Goal: Check status: Check status

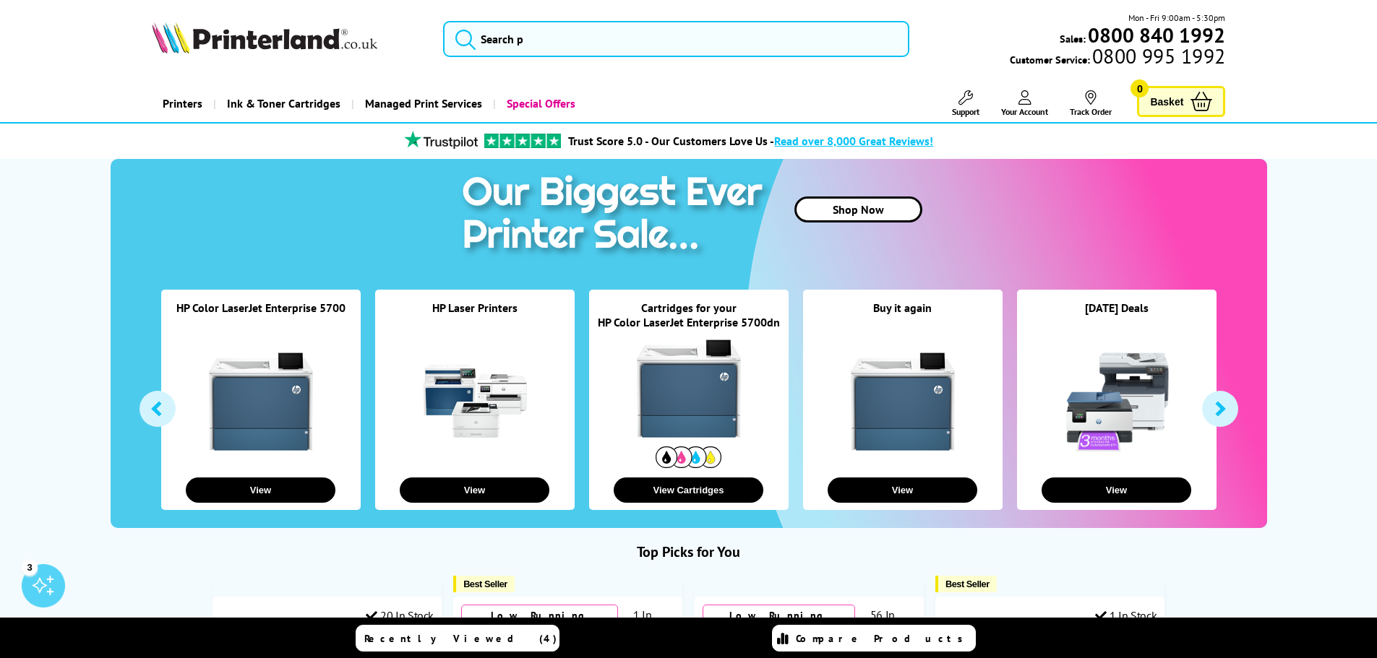
click at [1008, 95] on link "Your Account" at bounding box center [1024, 103] width 47 height 27
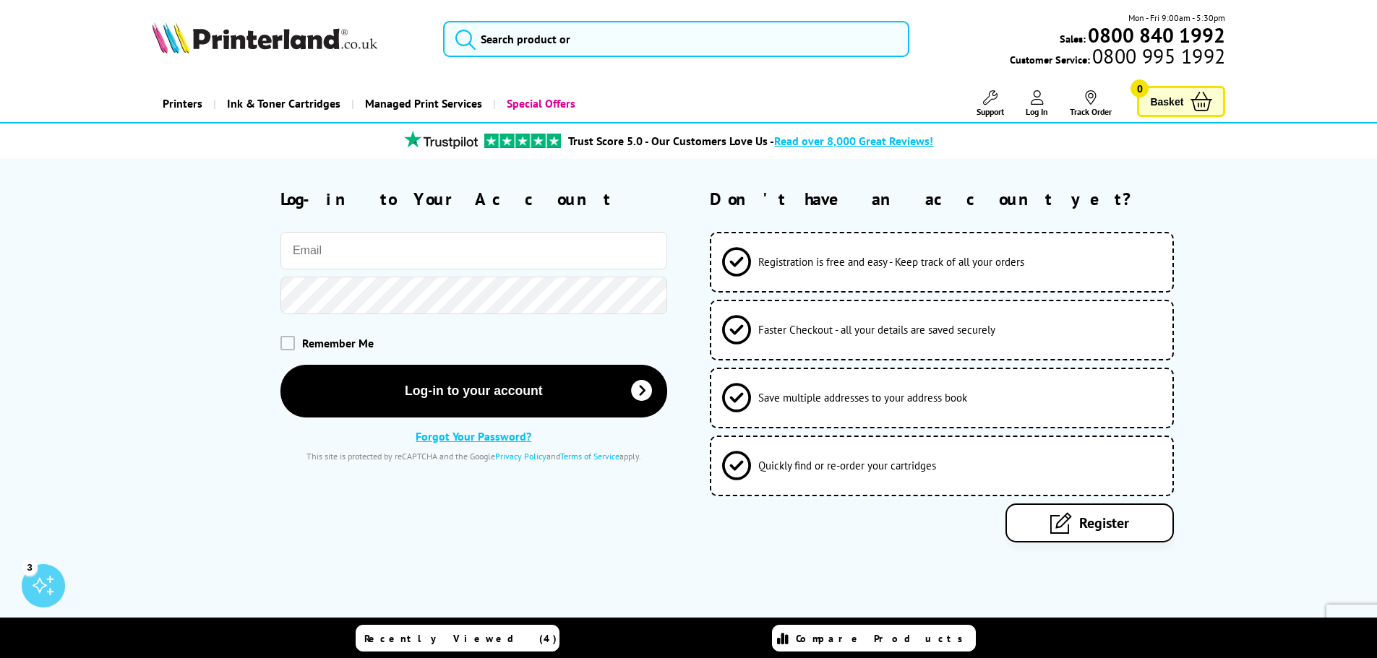
click at [330, 242] on input "email" at bounding box center [473, 251] width 387 height 38
type input "[PERSON_NAME][EMAIL_ADDRESS][MEDICAL_DATA][DOMAIN_NAME]"
click at [280, 364] on button "Log-in to your account" at bounding box center [473, 390] width 387 height 53
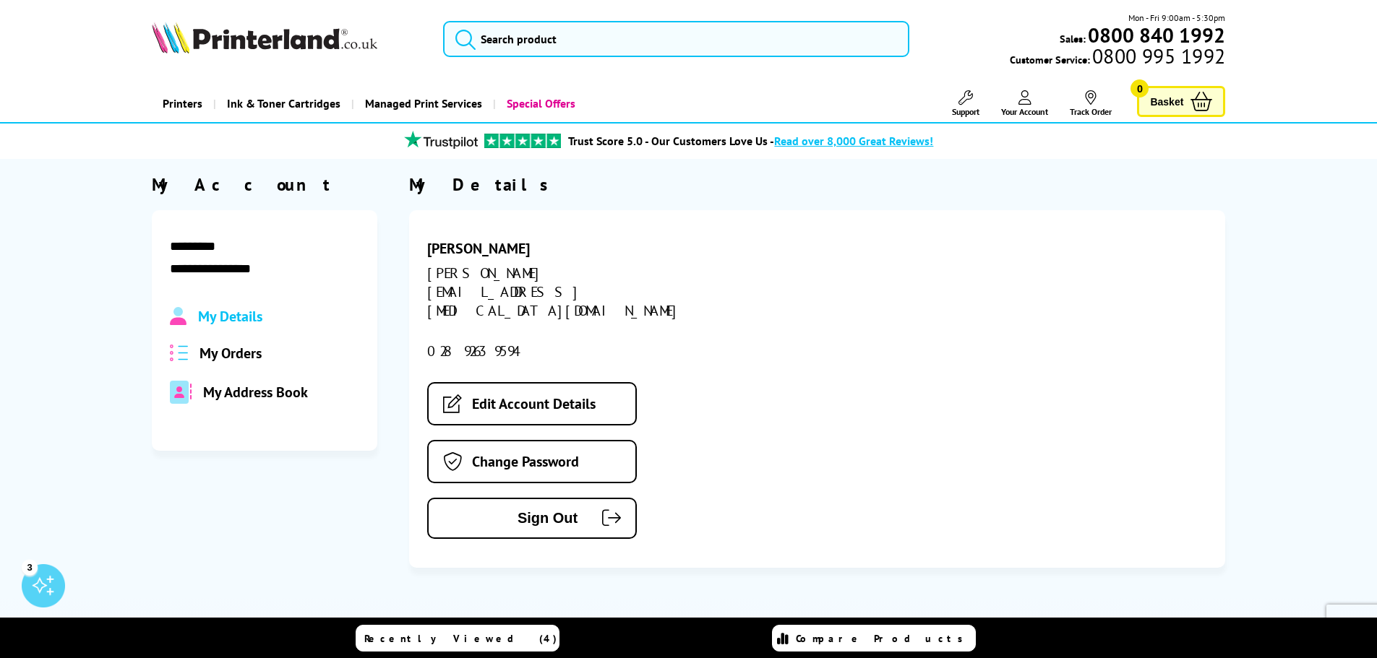
click at [238, 354] on span "My Orders" at bounding box center [230, 353] width 62 height 19
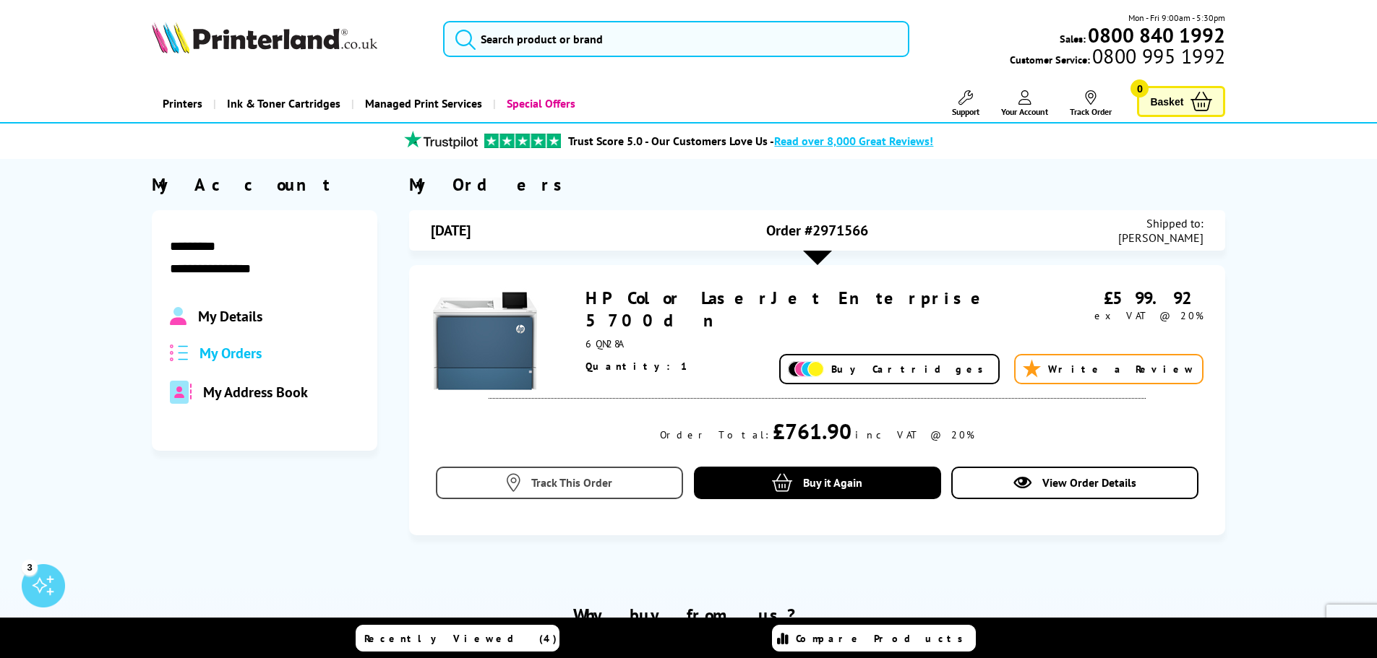
click at [585, 476] on span "Track This Order" at bounding box center [571, 482] width 81 height 14
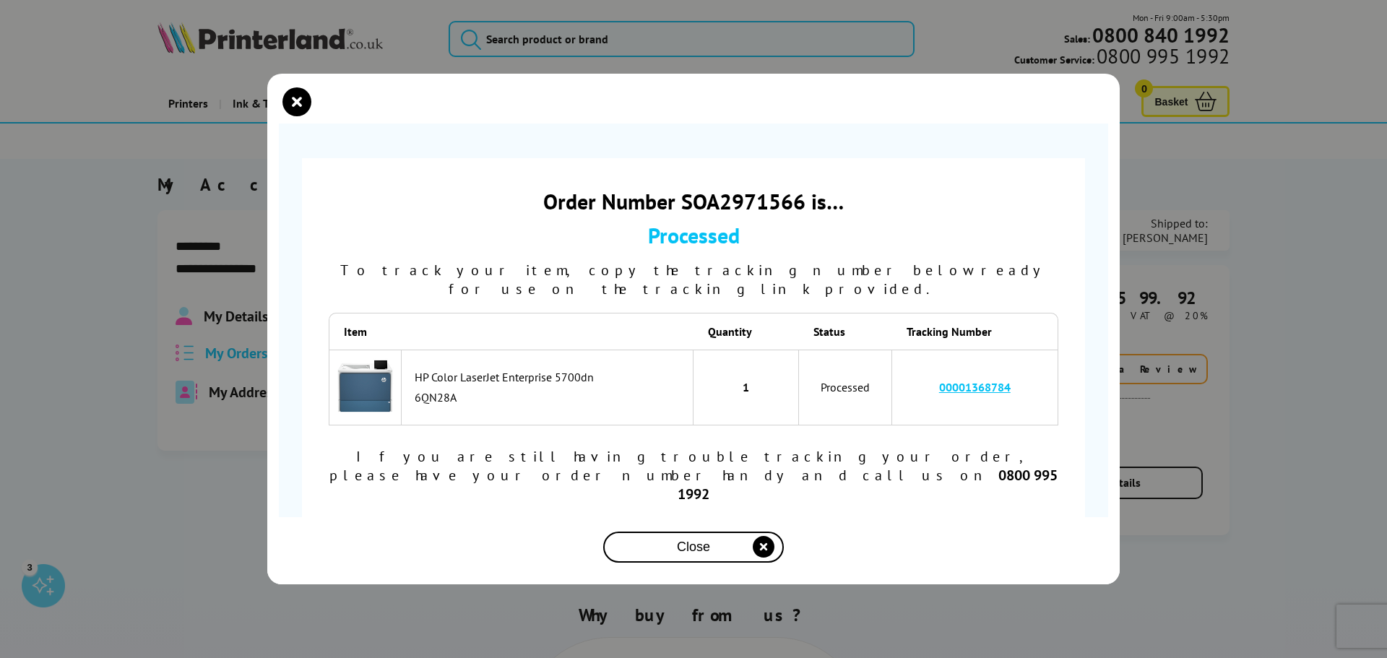
click at [969, 395] on link "00001368784" at bounding box center [975, 387] width 72 height 14
click at [973, 395] on link "00001368784" at bounding box center [975, 387] width 72 height 14
click at [1239, 43] on div "Order Number SOA2971566 is… Processed To track your item, copy the tracking num…" at bounding box center [693, 329] width 1387 height 658
click at [301, 116] on icon "close modal" at bounding box center [297, 101] width 29 height 29
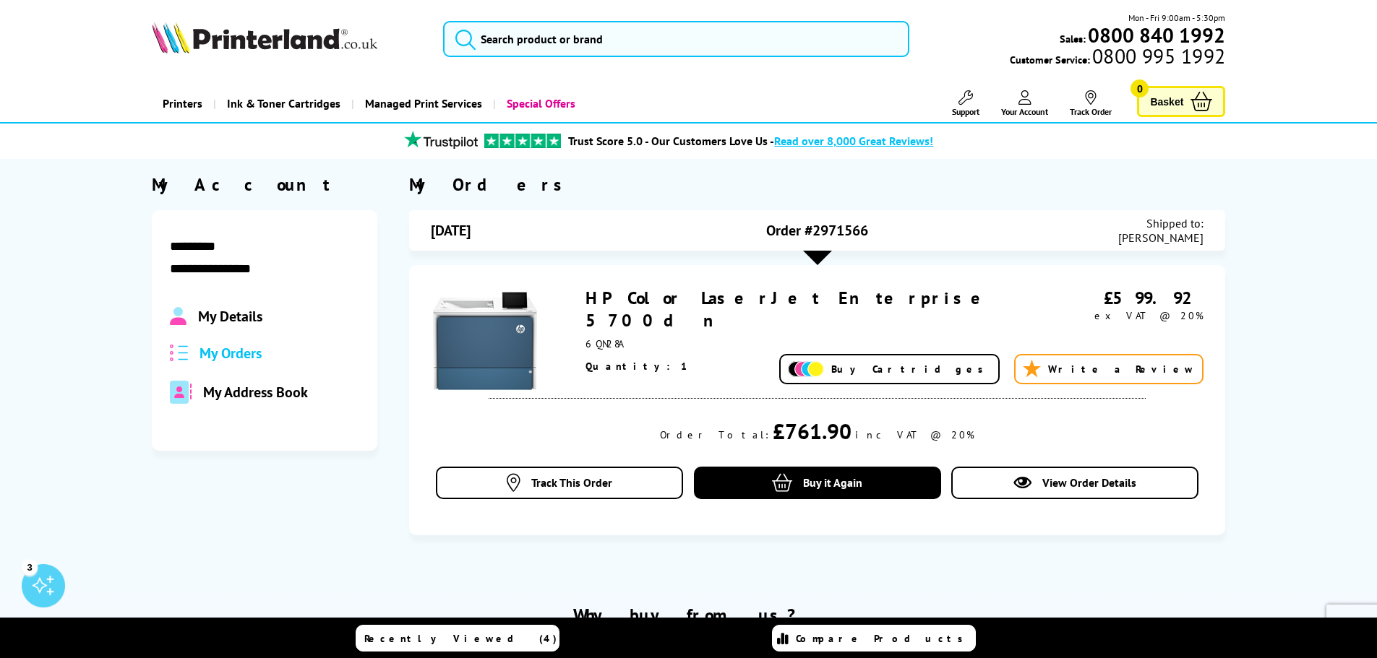
click at [1037, 107] on span "Your Account" at bounding box center [1024, 111] width 47 height 11
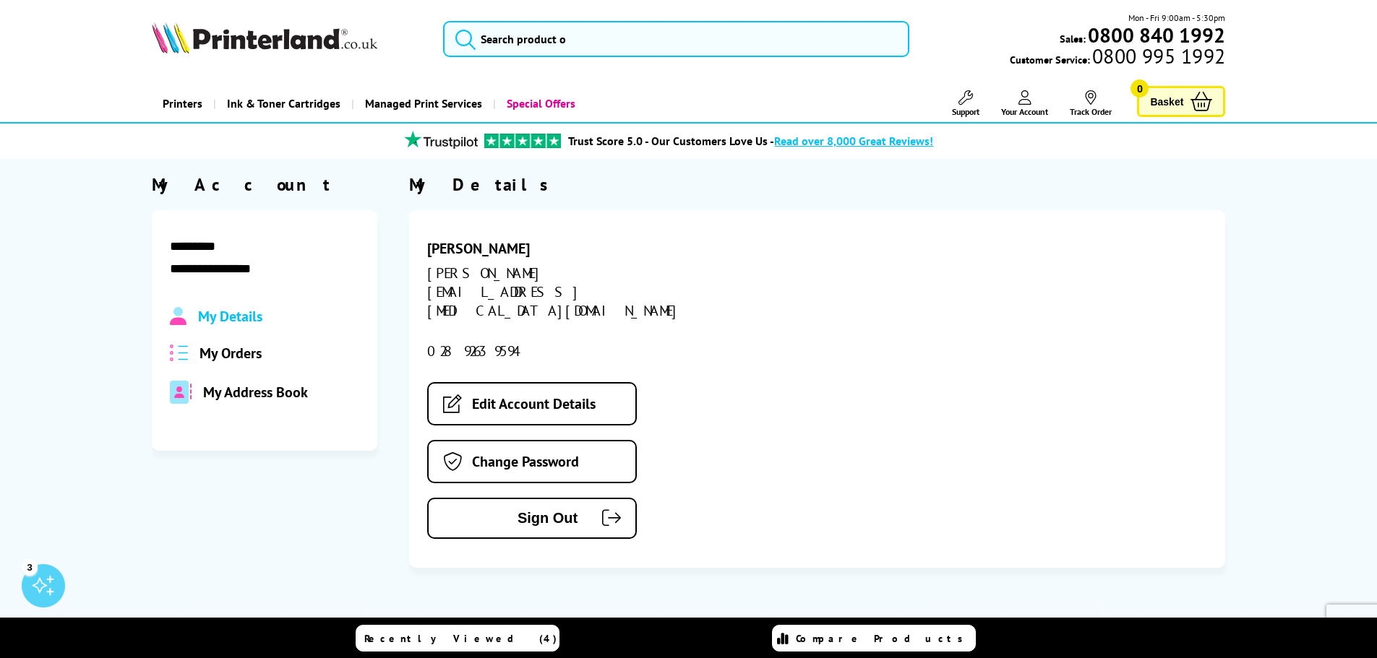
click at [262, 346] on div "My Orders" at bounding box center [264, 353] width 189 height 19
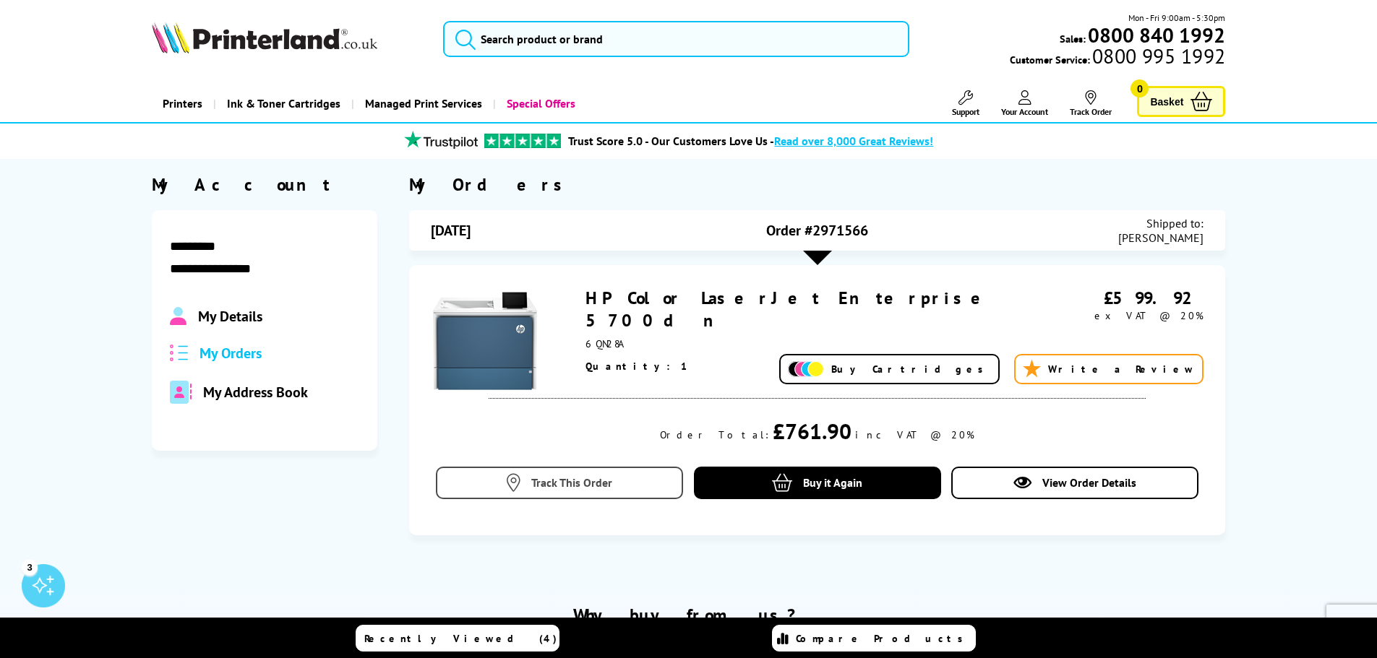
click at [626, 481] on link "Track This Order" at bounding box center [559, 483] width 247 height 33
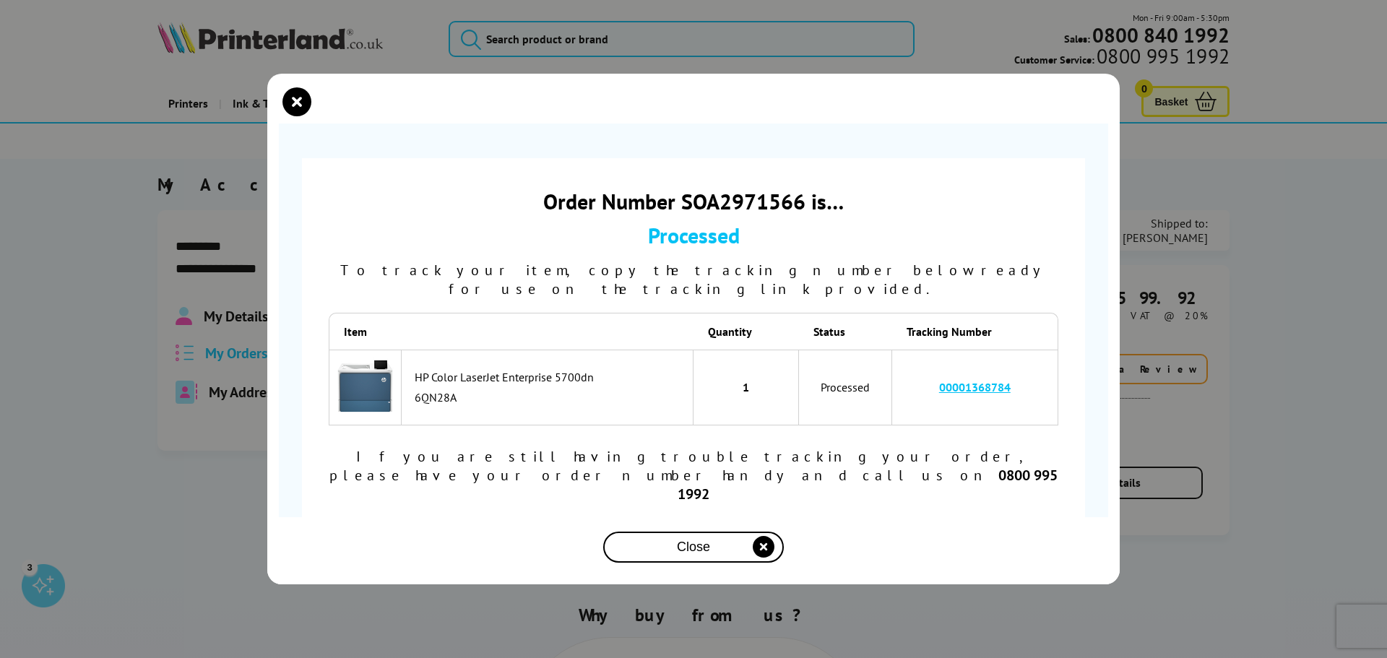
click at [963, 395] on link "00001368784" at bounding box center [975, 387] width 72 height 14
